Goal: Participate in discussion: Engage in conversation with other users on a specific topic

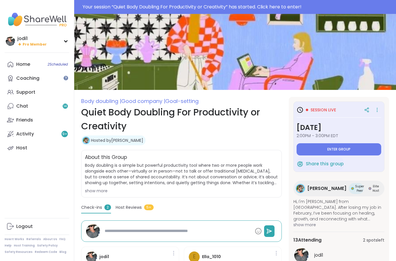
click at [328, 151] on span "Enter group" at bounding box center [338, 149] width 23 height 5
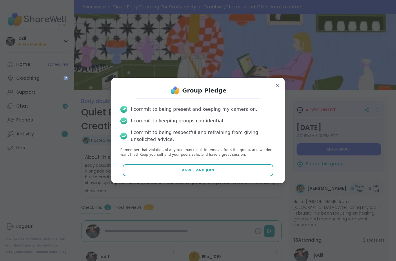
click at [206, 173] on button "Agree and Join" at bounding box center [197, 170] width 151 height 12
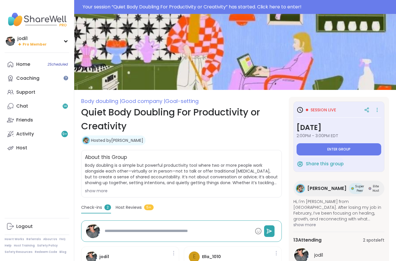
type textarea "*"
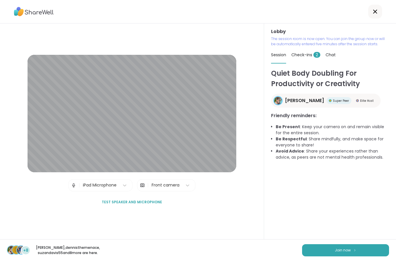
click at [353, 249] on img at bounding box center [354, 249] width 3 height 3
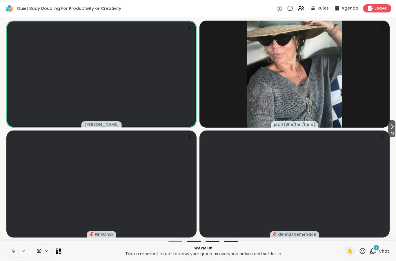
click at [12, 253] on icon at bounding box center [13, 250] width 5 height 5
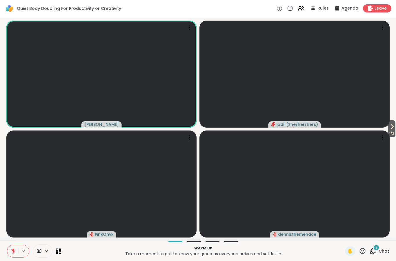
click at [391, 130] on span "1 / 3" at bounding box center [391, 133] width 7 height 7
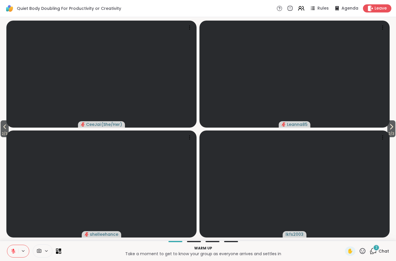
click at [387, 134] on span "2 / 3" at bounding box center [391, 133] width 8 height 7
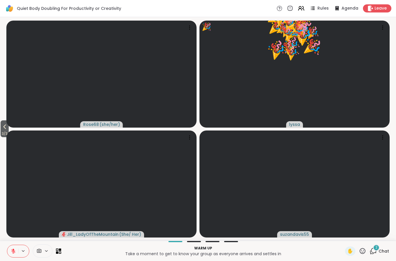
click at [360, 254] on icon at bounding box center [362, 250] width 7 height 7
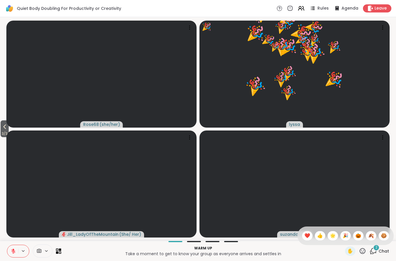
click at [346, 237] on span "🎉" at bounding box center [345, 235] width 6 height 7
